Goal: Navigation & Orientation: Understand site structure

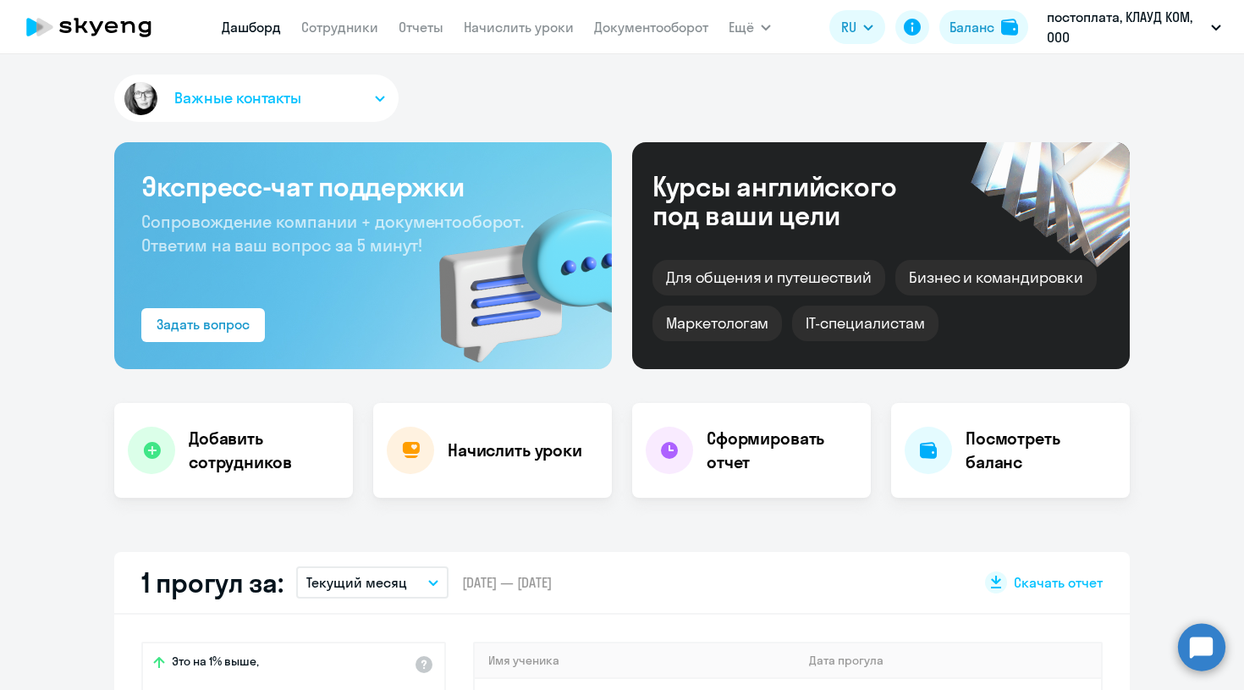
select select "30"
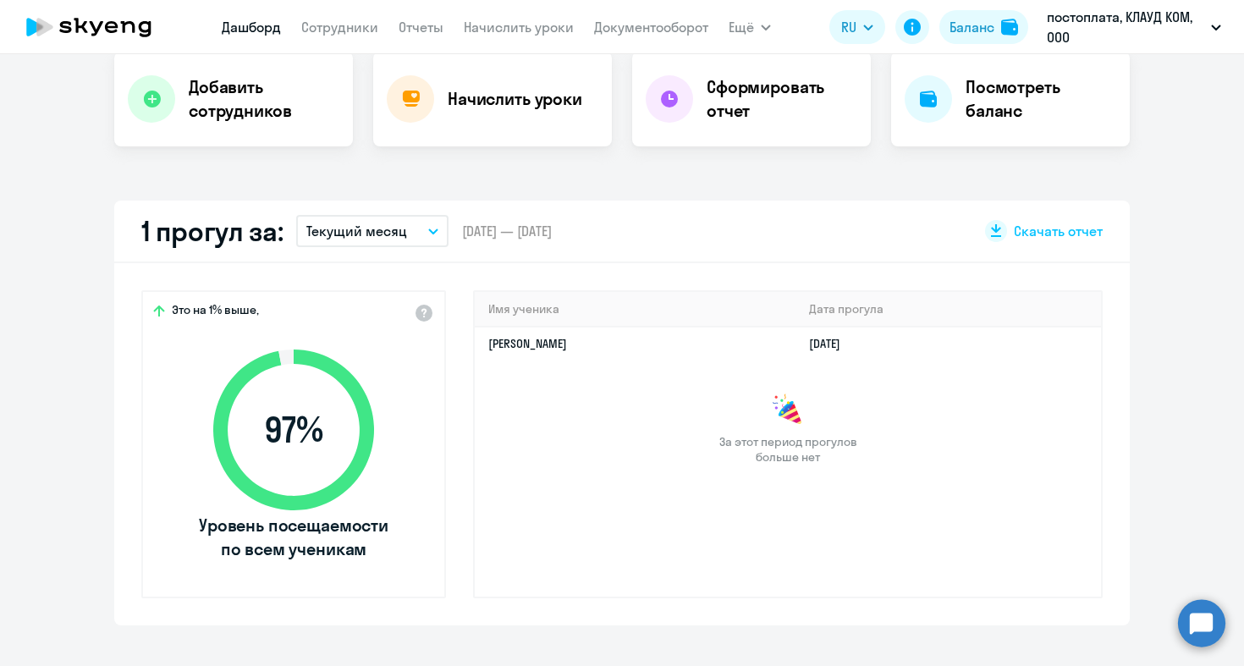
scroll to position [352, 0]
select select "30"
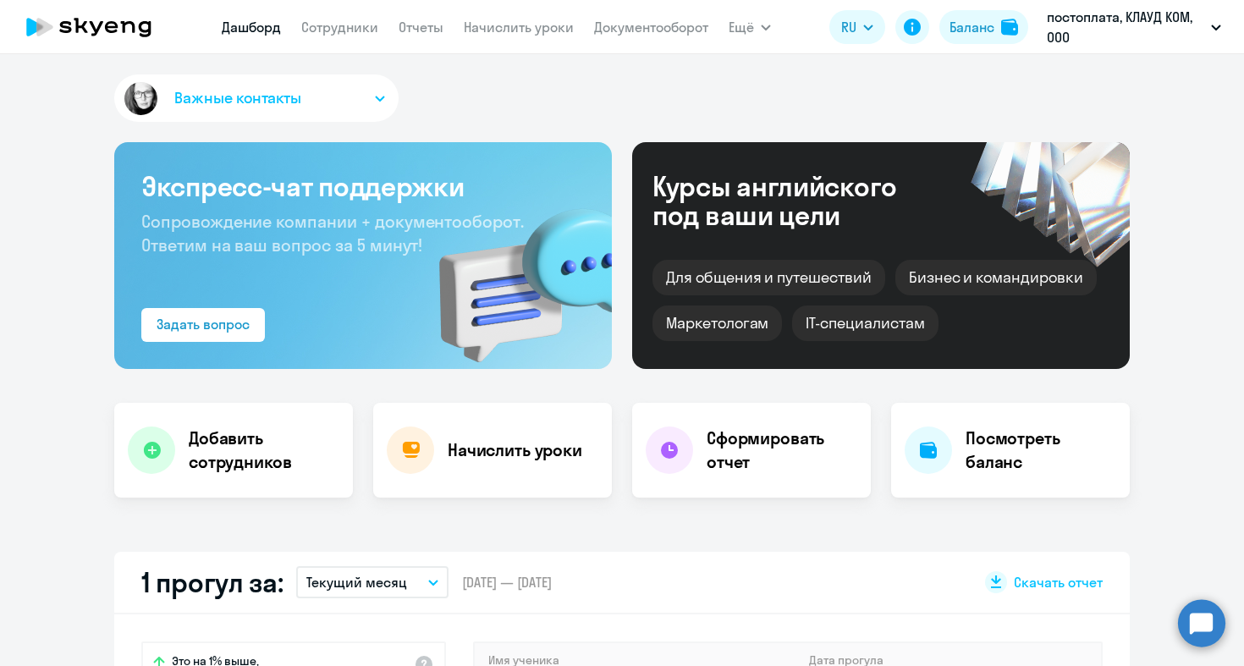
scroll to position [0, 0]
click at [343, 20] on link "Сотрудники" at bounding box center [339, 27] width 77 height 17
select select "30"
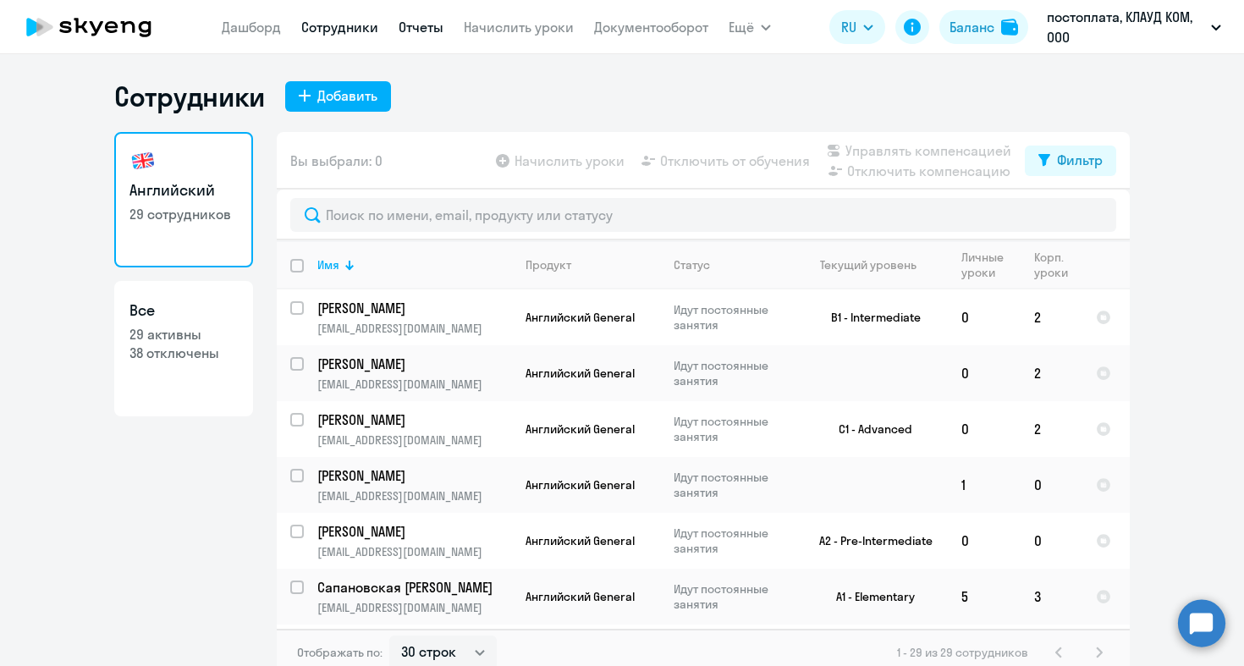
click at [429, 31] on link "Отчеты" at bounding box center [420, 27] width 45 height 17
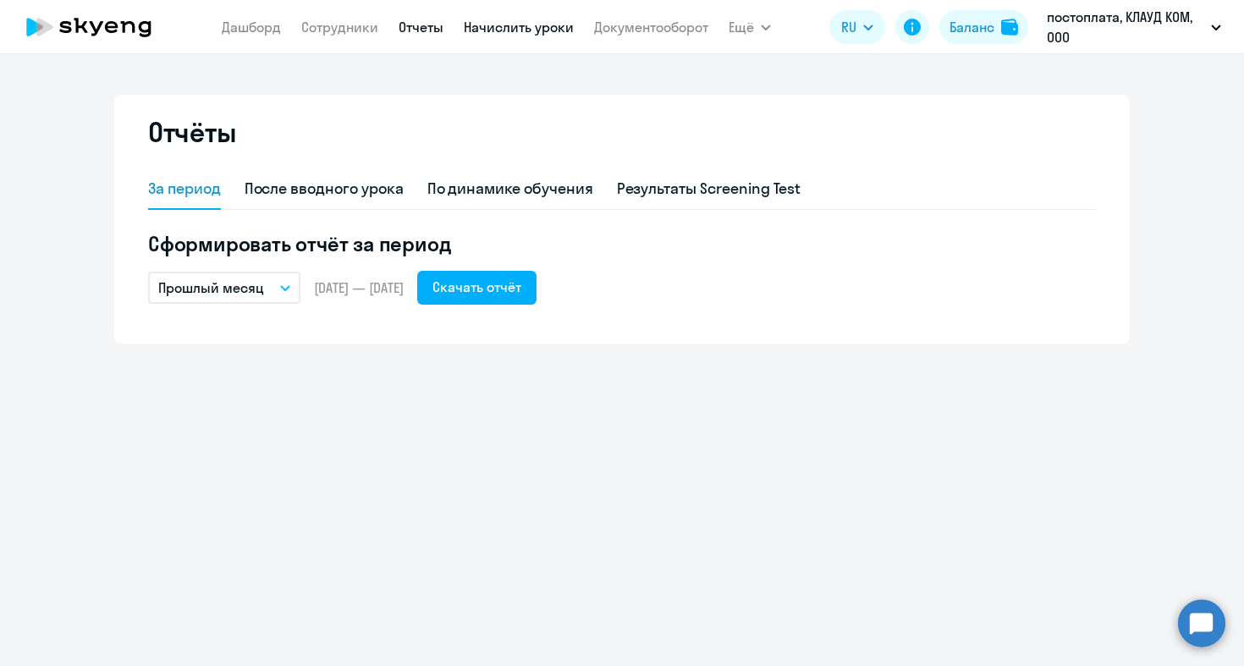
click at [498, 23] on link "Начислить уроки" at bounding box center [519, 27] width 110 height 17
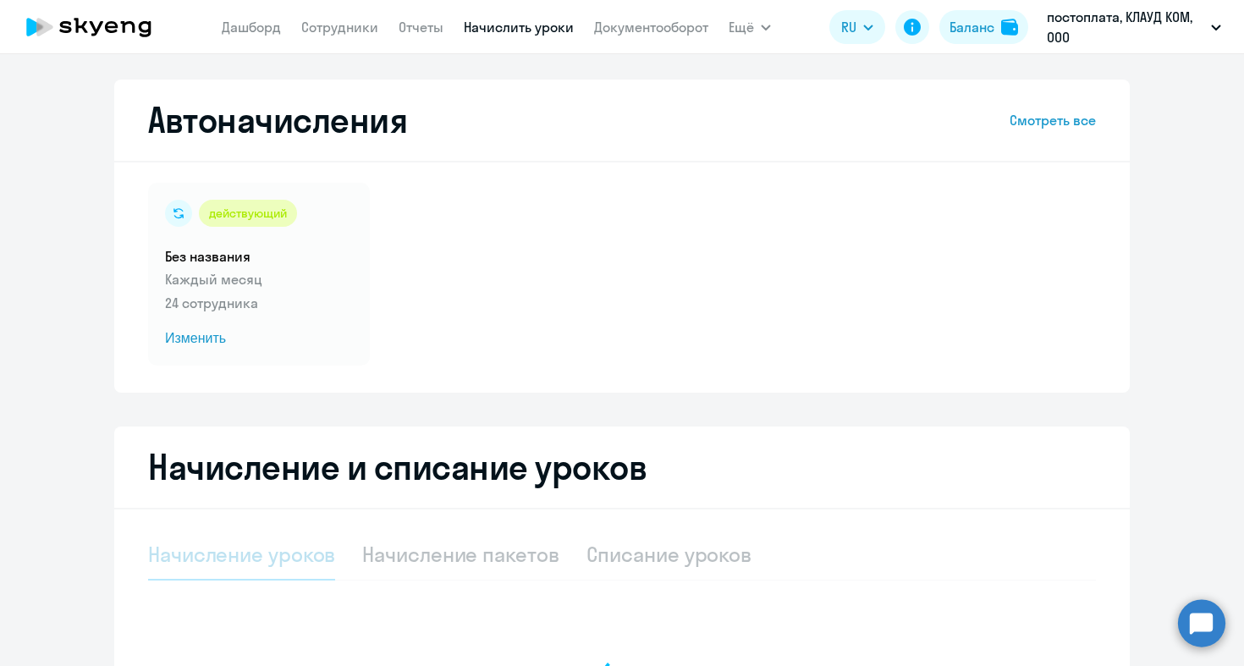
select select "10"
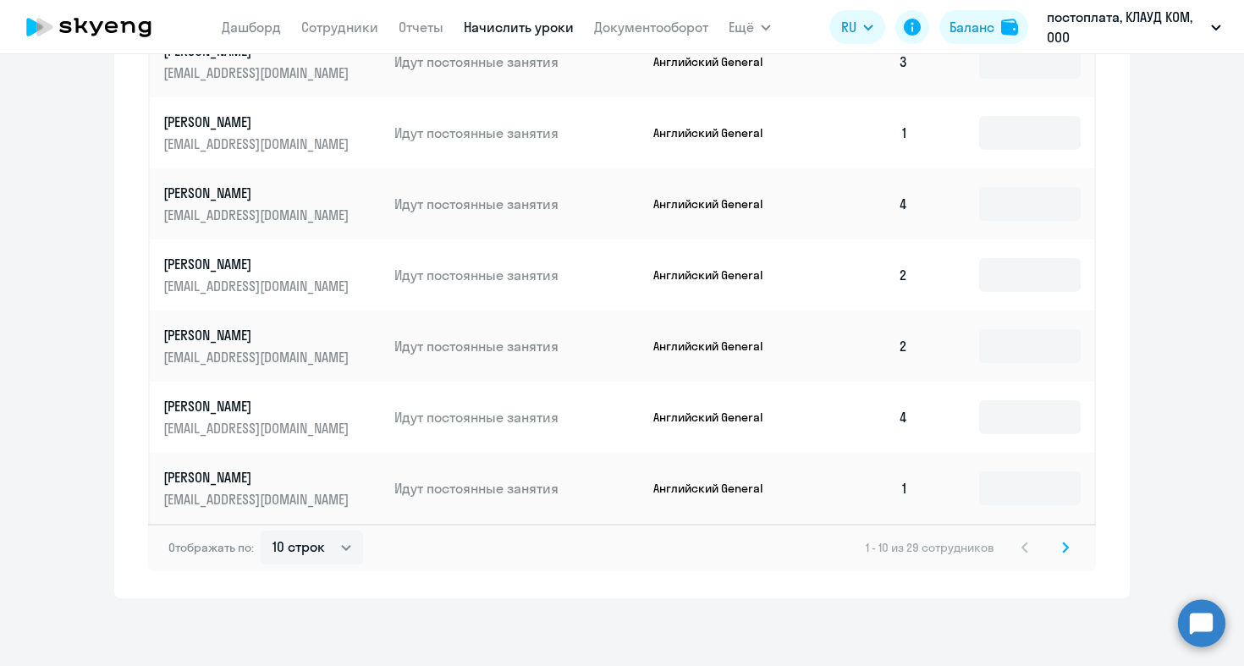
scroll to position [999, 0]
click at [1069, 546] on svg-icon at bounding box center [1065, 547] width 20 height 20
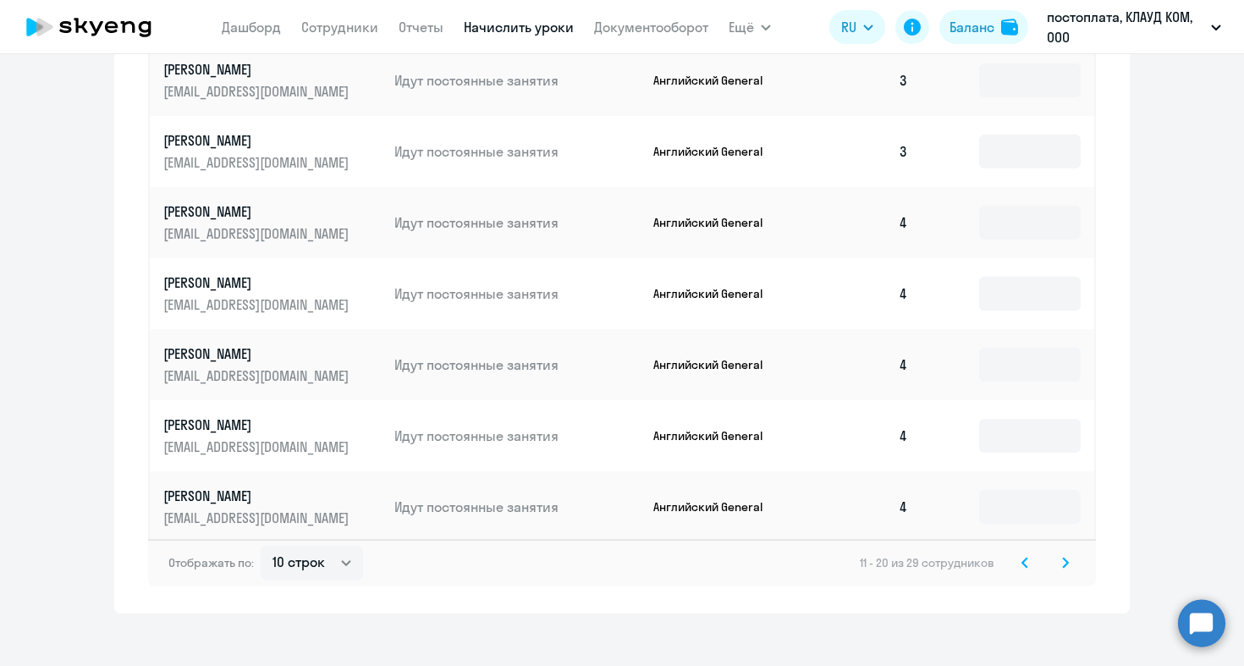
click at [1063, 557] on icon at bounding box center [1065, 563] width 7 height 12
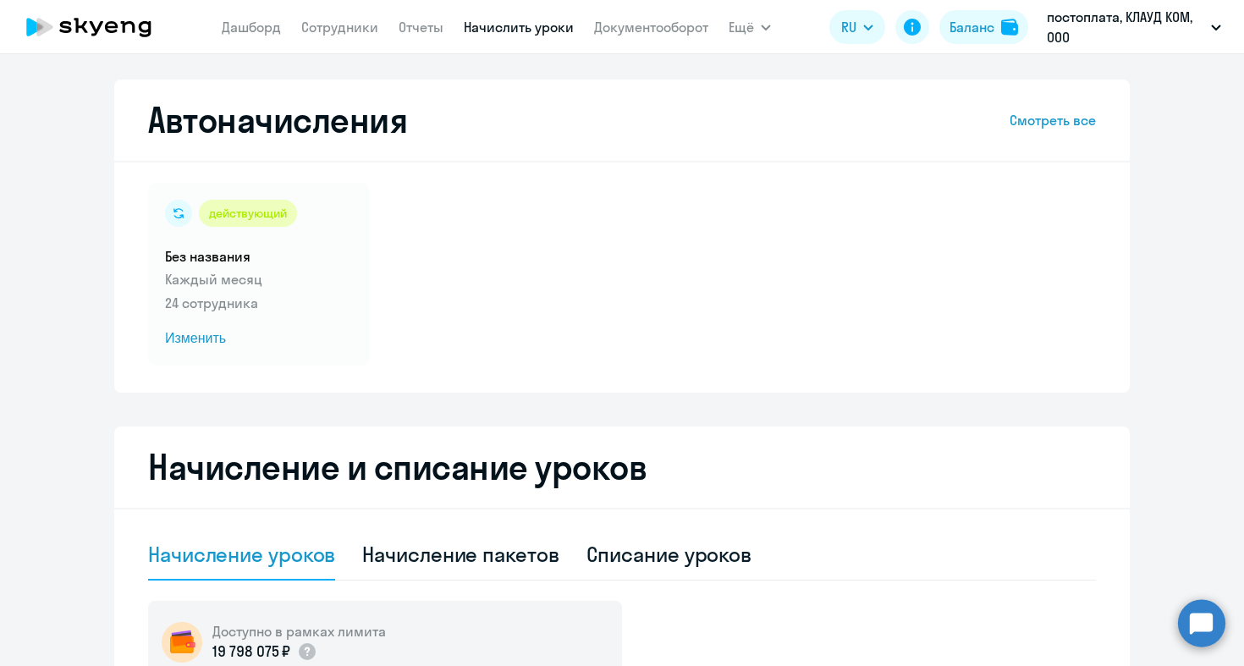
scroll to position [0, 0]
click at [266, 32] on link "Дашборд" at bounding box center [251, 27] width 59 height 17
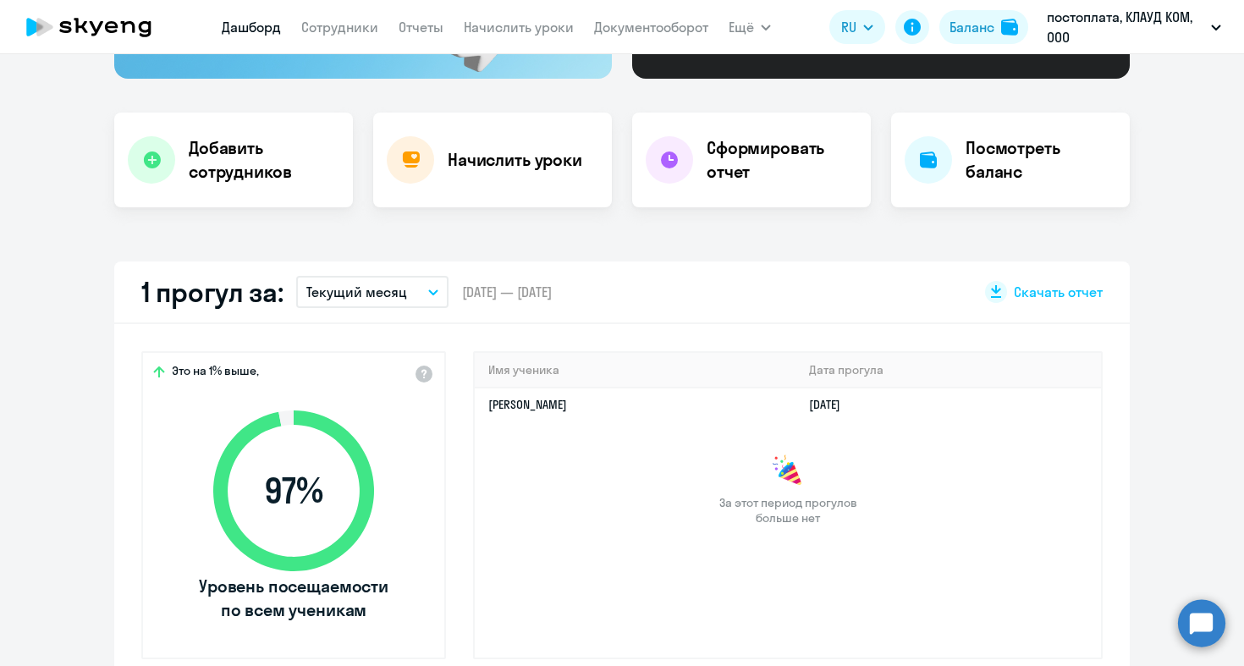
scroll to position [322, 0]
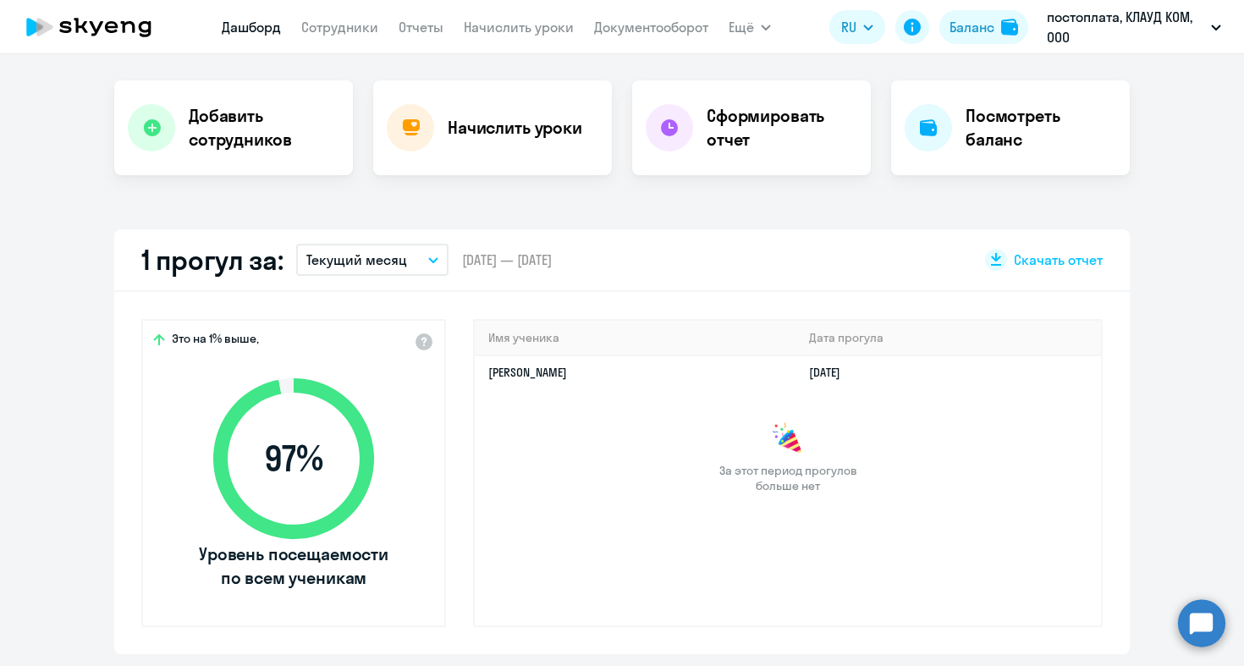
select select "30"
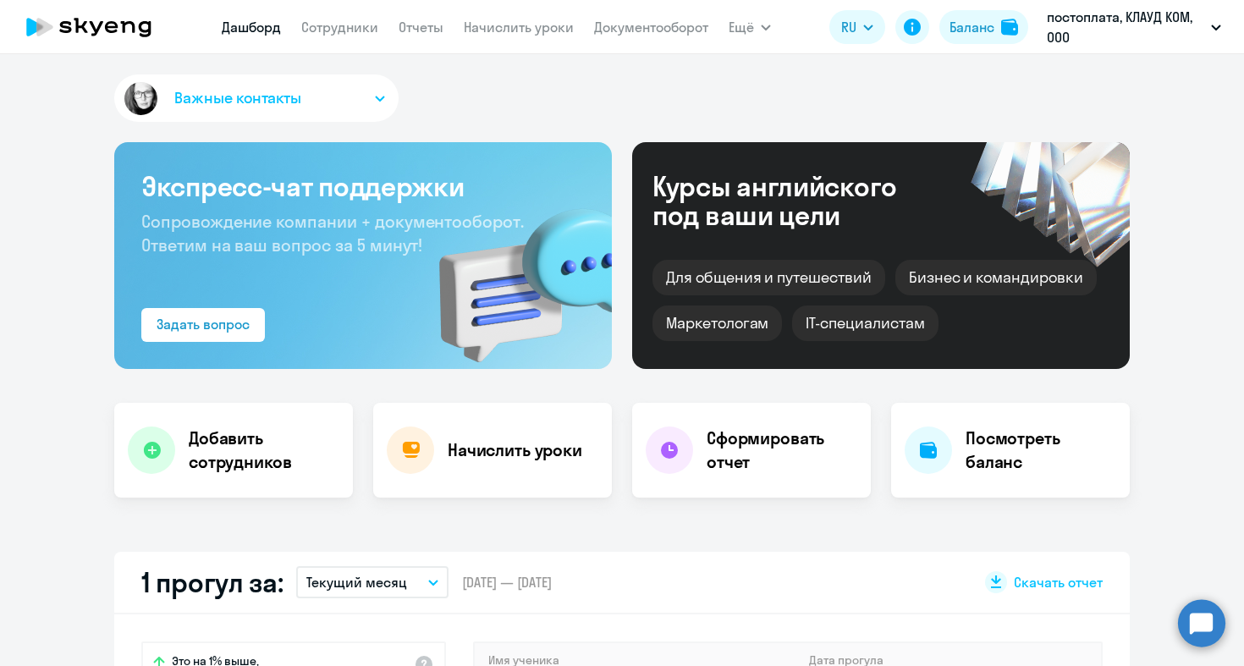
scroll to position [0, 0]
click at [633, 33] on link "Документооборот" at bounding box center [651, 27] width 114 height 17
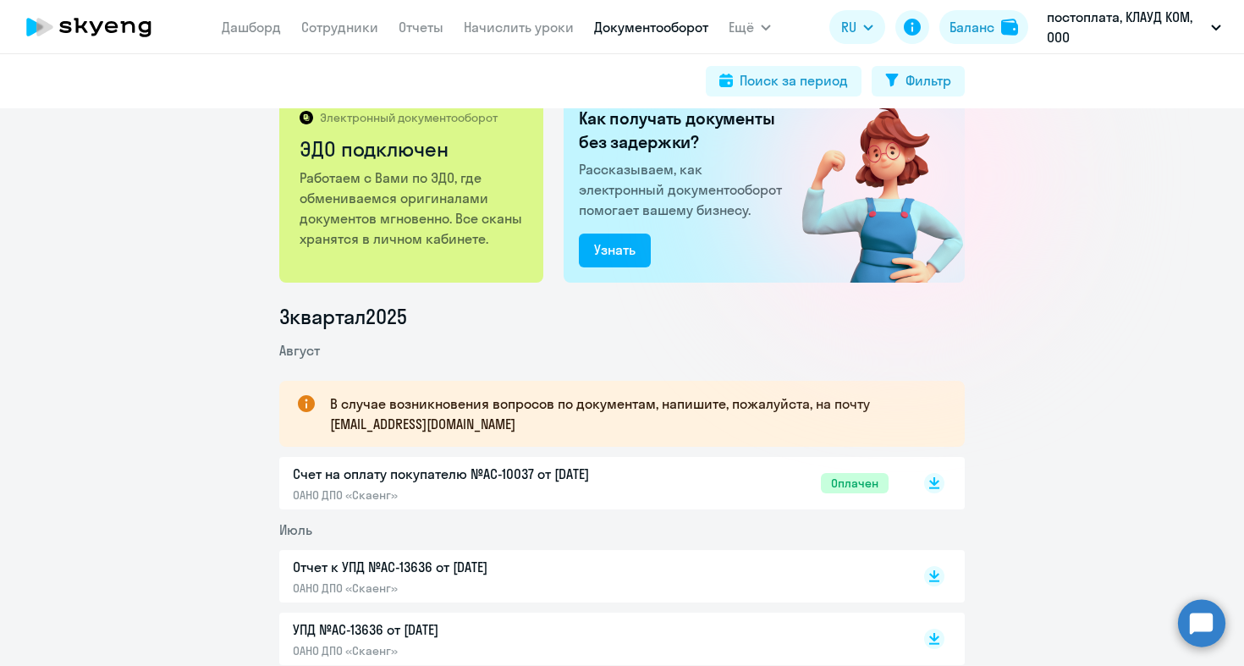
scroll to position [39, 0]
